Goal: Find specific page/section: Find specific page/section

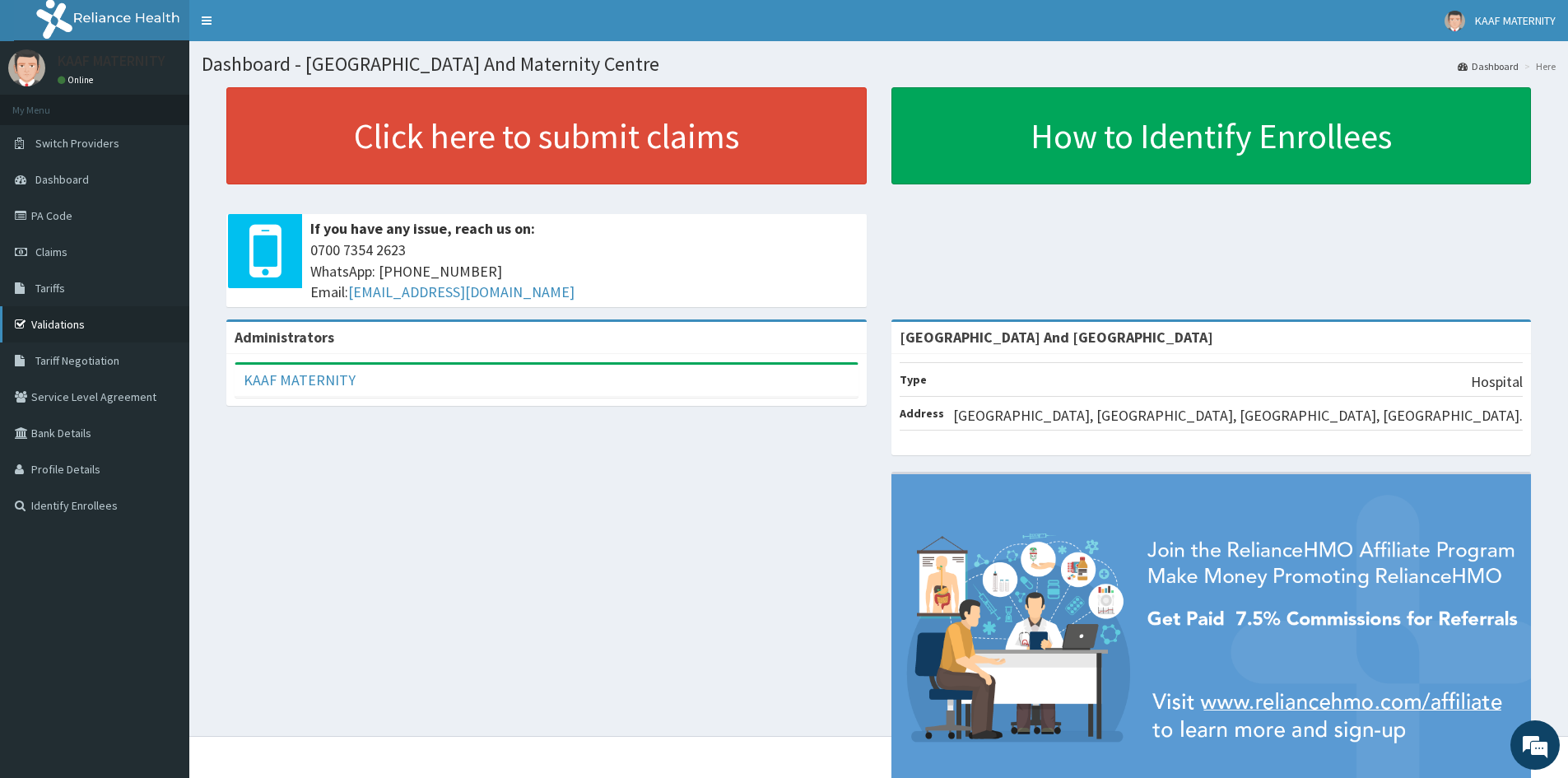
click at [58, 325] on link "Validations" at bounding box center [95, 324] width 190 height 36
